Goal: Task Accomplishment & Management: Manage account settings

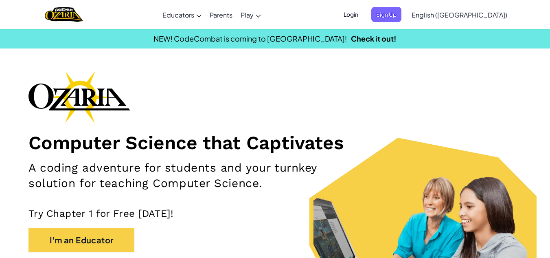
click at [399, 224] on div "Computer Science that Captivates A coding adventure for students and your turnk…" at bounding box center [274, 182] width 493 height 222
click at [363, 19] on span "Login" at bounding box center [351, 14] width 24 height 15
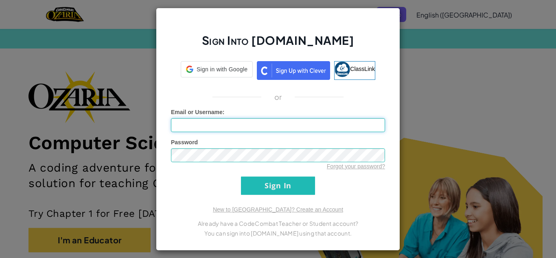
click at [396, 13] on div "Sign Into [DOMAIN_NAME] Sign in with Google Sign in with Google. Opens in new t…" at bounding box center [278, 129] width 244 height 243
click at [199, 72] on span "Sign in with Google" at bounding box center [222, 69] width 51 height 8
